Goal: Feedback & Contribution: Submit feedback/report problem

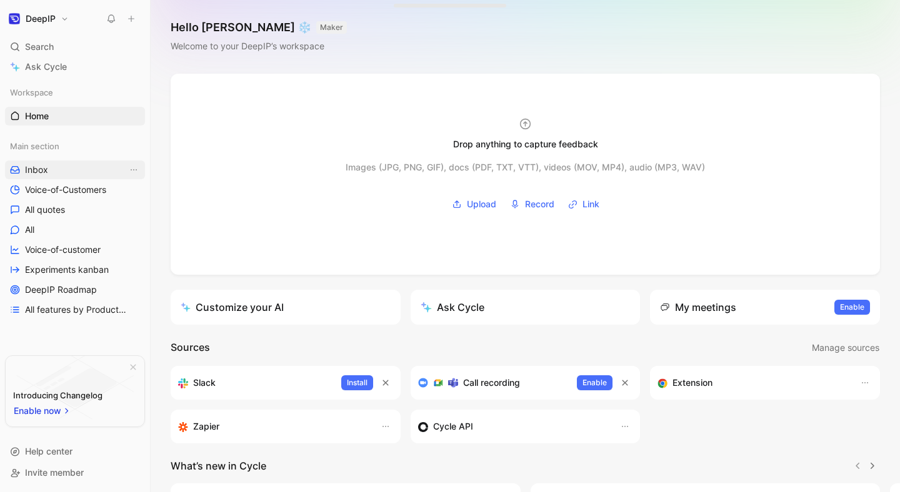
click at [65, 172] on link "Inbox" at bounding box center [75, 170] width 140 height 19
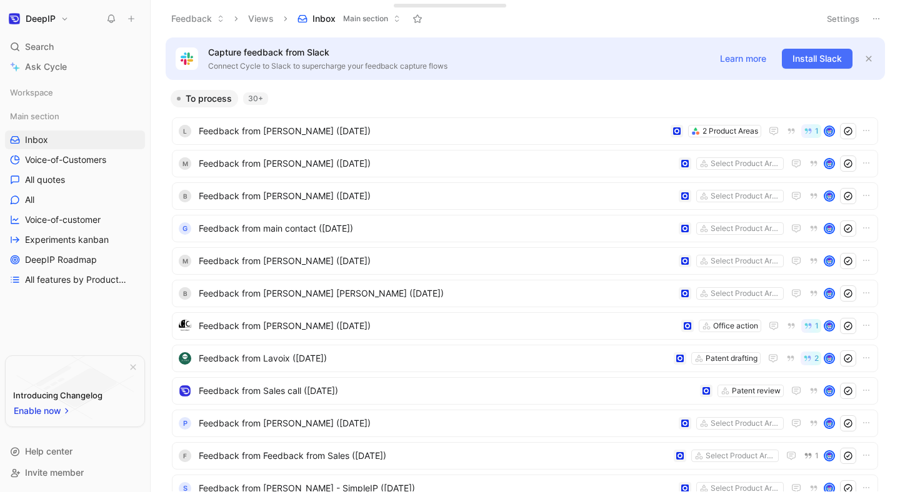
click at [133, 22] on icon at bounding box center [131, 18] width 9 height 9
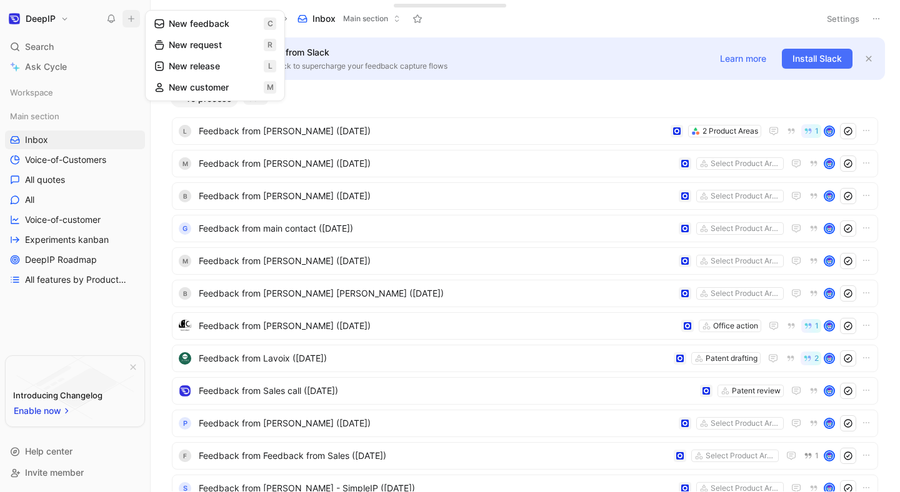
click at [199, 29] on button "New feedback c" at bounding box center [215, 23] width 134 height 21
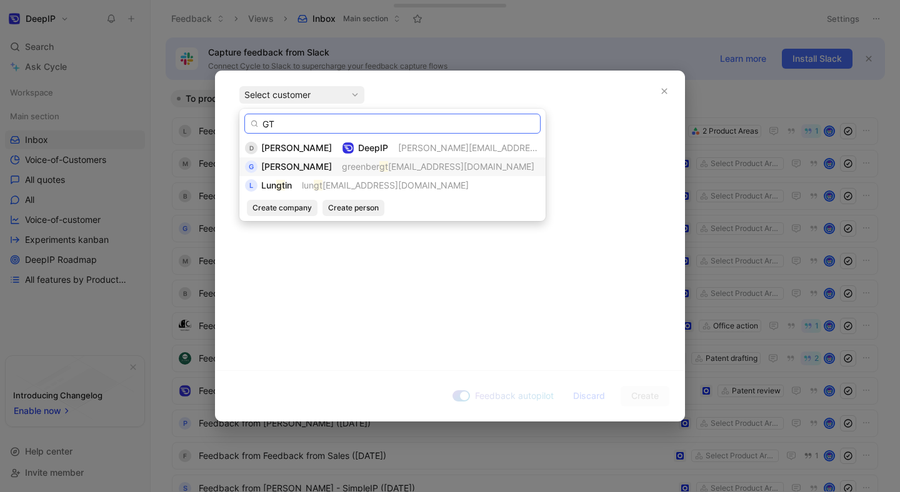
type input "GT"
click at [291, 167] on span "[PERSON_NAME]" at bounding box center [296, 166] width 71 height 11
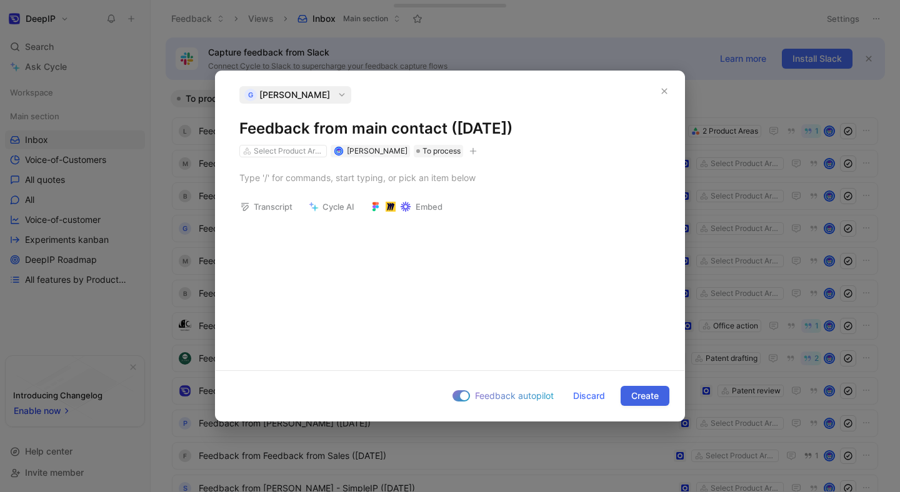
click at [632, 401] on span "Create" at bounding box center [644, 396] width 27 height 15
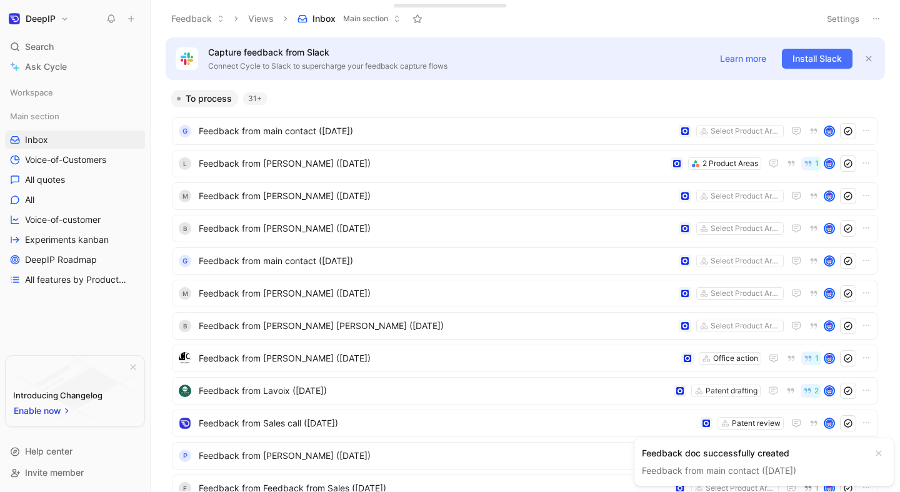
click at [718, 472] on link "Feedback from main contact ([DATE])" at bounding box center [719, 471] width 154 height 11
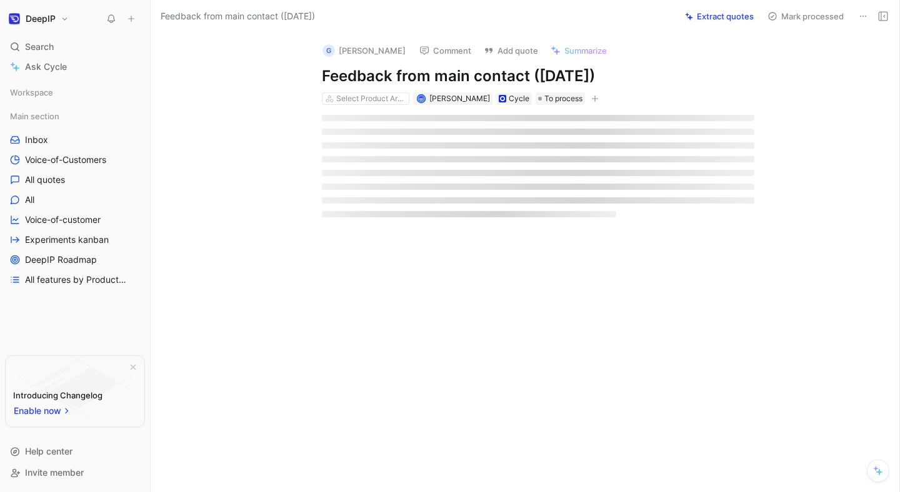
click at [424, 133] on div at bounding box center [538, 132] width 432 height 6
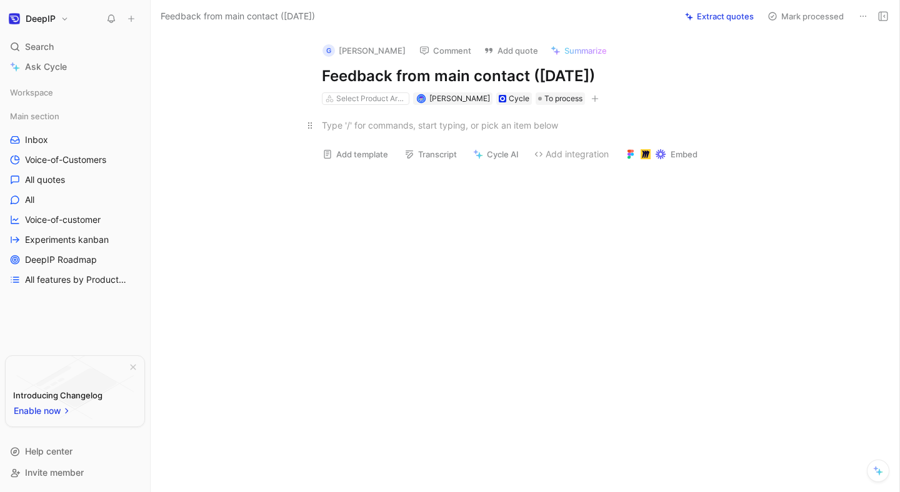
click at [412, 128] on div at bounding box center [538, 125] width 432 height 13
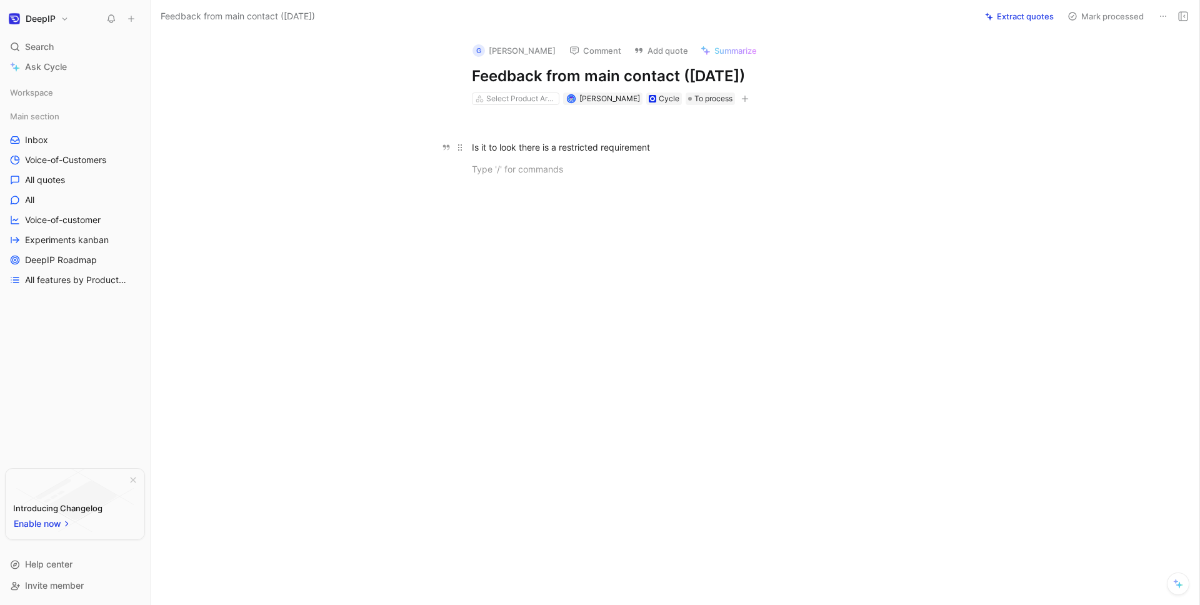
click at [474, 147] on div "Is it to look there is a restricted requirement" at bounding box center [688, 147] width 432 height 13
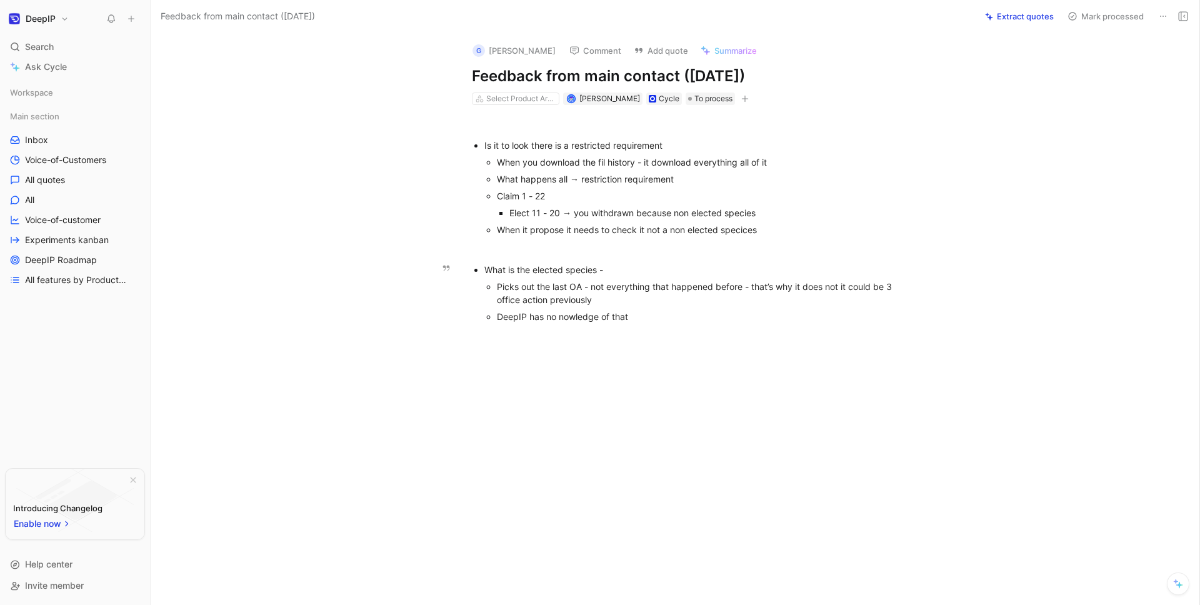
click at [689, 316] on div "DeepIP has no nowledge of that" at bounding box center [700, 316] width 407 height 13
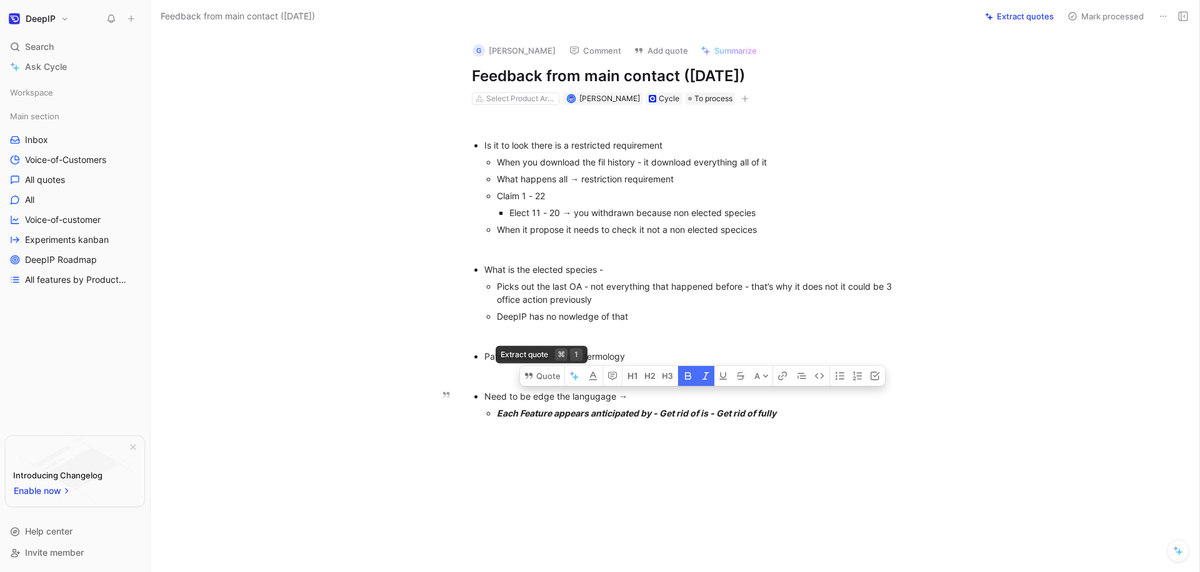
click at [581, 440] on div at bounding box center [688, 518] width 1022 height 172
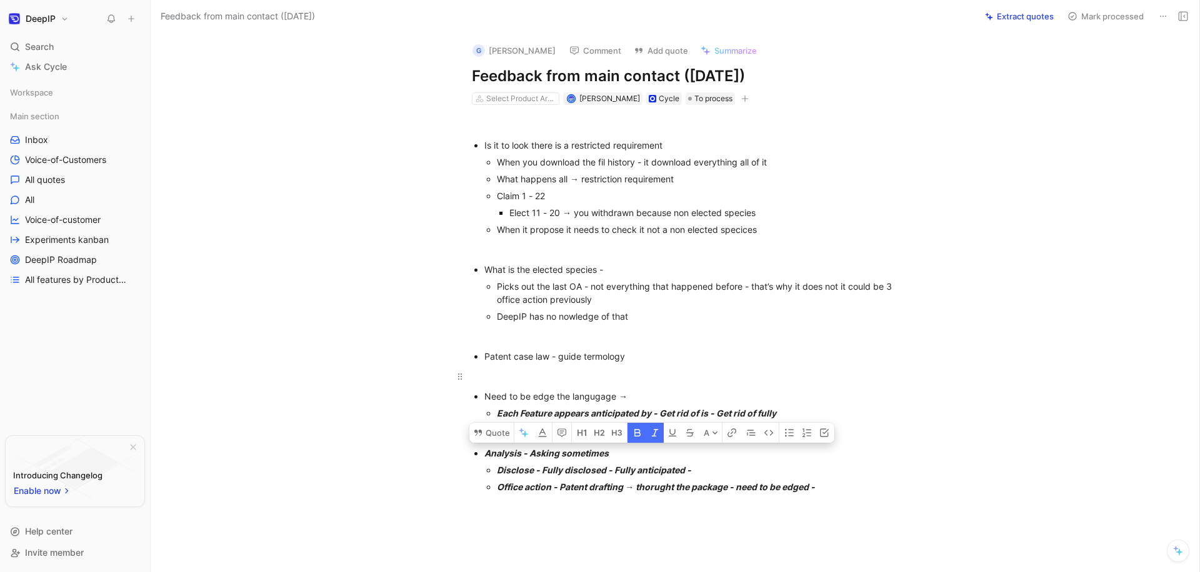
click at [519, 371] on div at bounding box center [688, 376] width 432 height 13
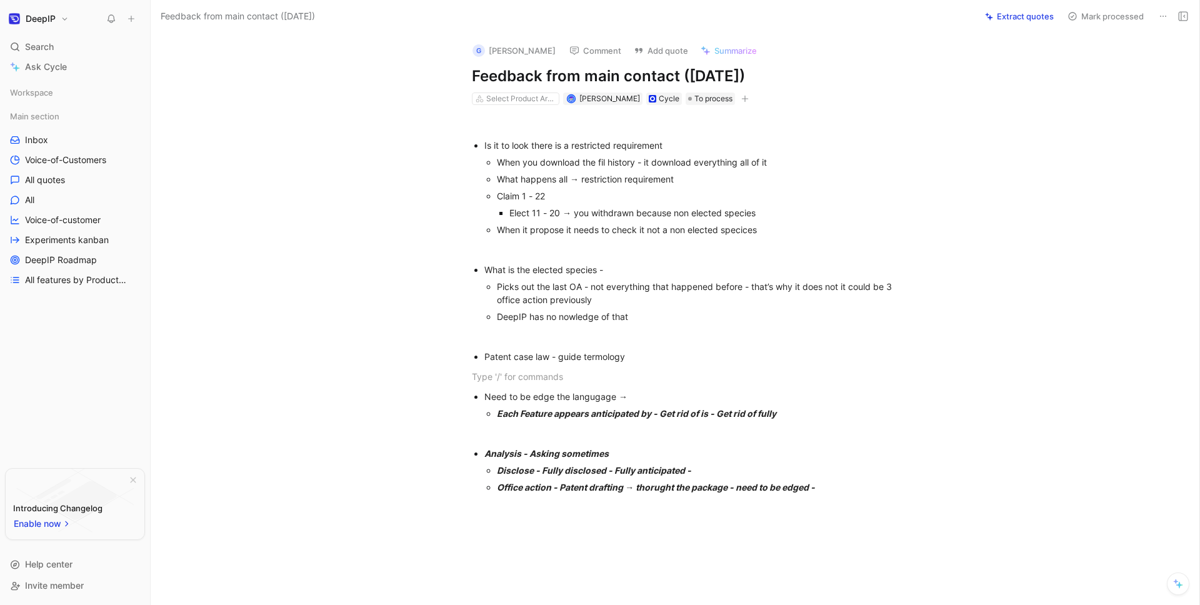
click at [802, 492] on div at bounding box center [688, 596] width 1022 height 181
click at [836, 492] on div "Is it to look there is a restricted requirement When you download the fil histo…" at bounding box center [688, 305] width 1022 height 401
click at [546, 406] on p "Each Feature appears anticipated by - Get rid of is - Get rid of fully" at bounding box center [700, 413] width 407 height 17
copy div "Need to be edge the langugage → Each Feature appears anticipated by - Get rid o…"
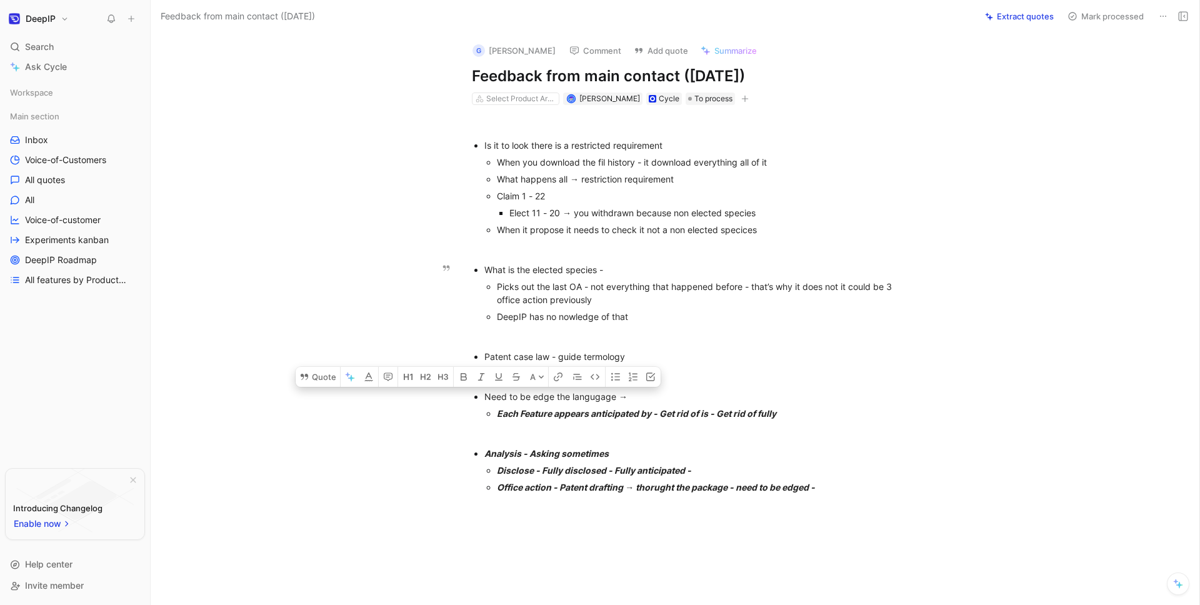
copy div "Need to be edge the langugage → Each Feature appears anticipated by - Get rid o…"
click at [578, 492] on div "Is it to look there is a restricted requirement When you download the fil histo…" at bounding box center [688, 305] width 1022 height 401
click at [688, 492] on div "Is it to look there is a restricted requirement When you download the fil histo…" at bounding box center [688, 305] width 1022 height 401
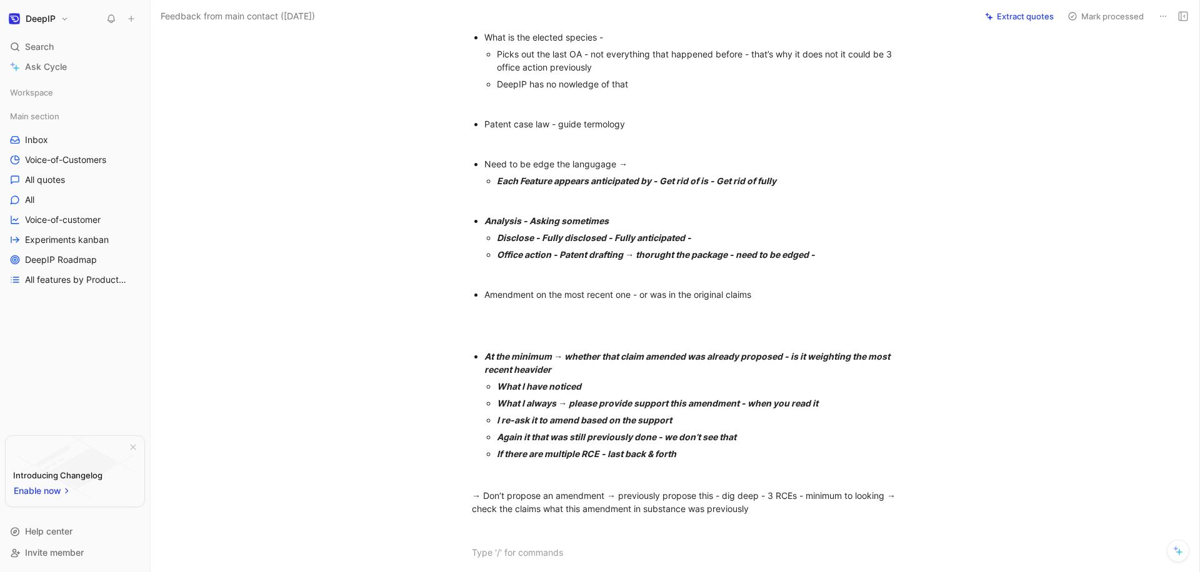
scroll to position [243, 0]
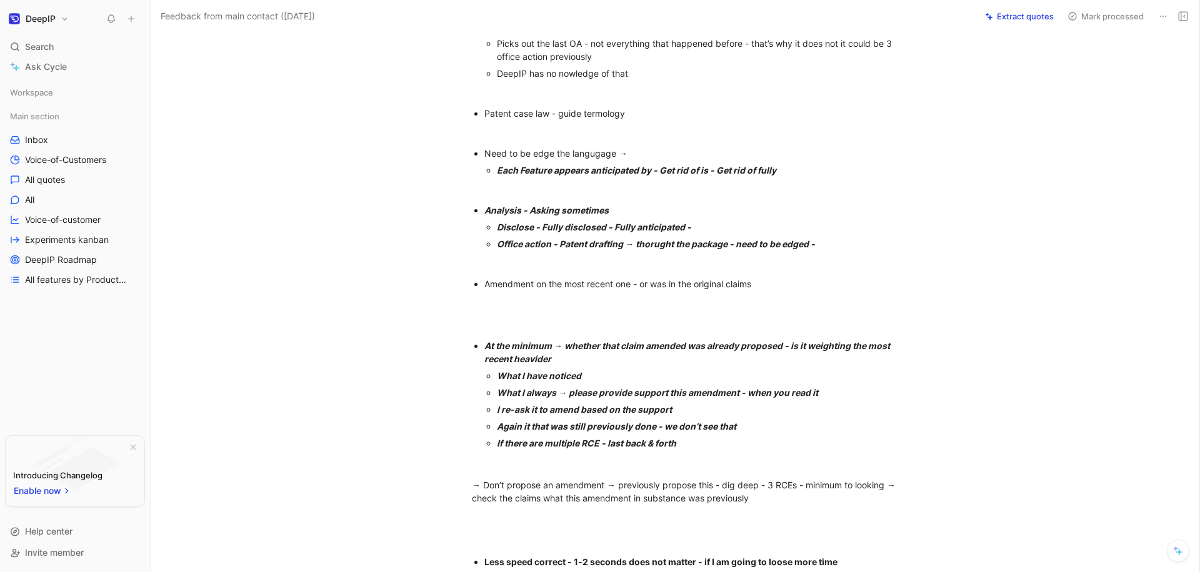
click at [844, 492] on div "Less speed correct - 1-2 seconds does not matter - if I am going to loose more …" at bounding box center [694, 562] width 420 height 13
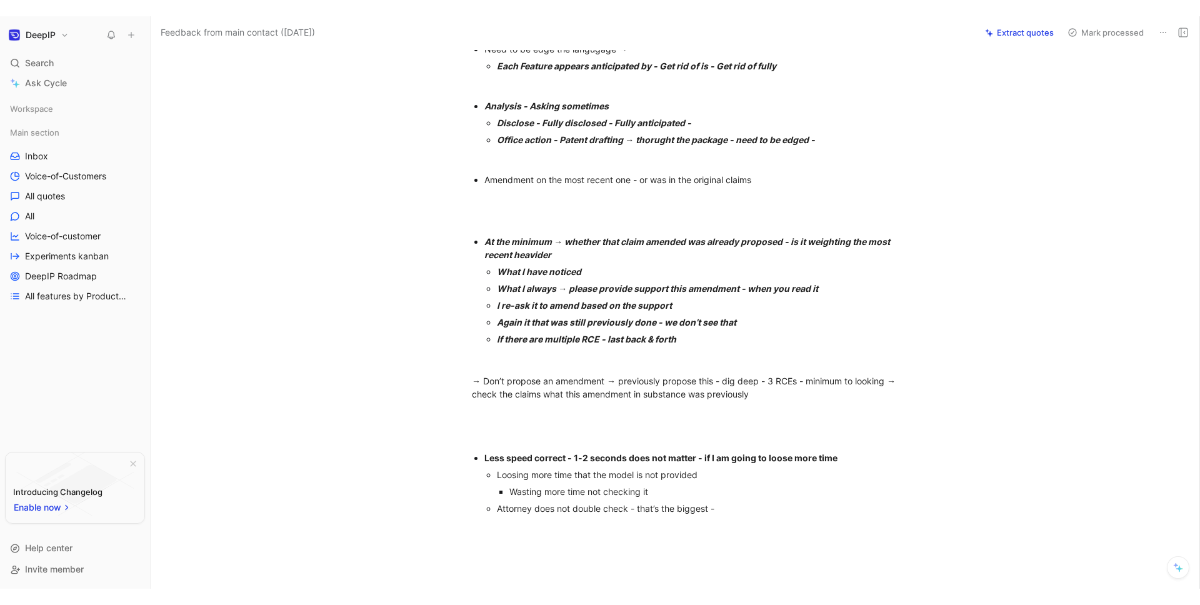
scroll to position [376, 0]
